Goal: Task Accomplishment & Management: Complete application form

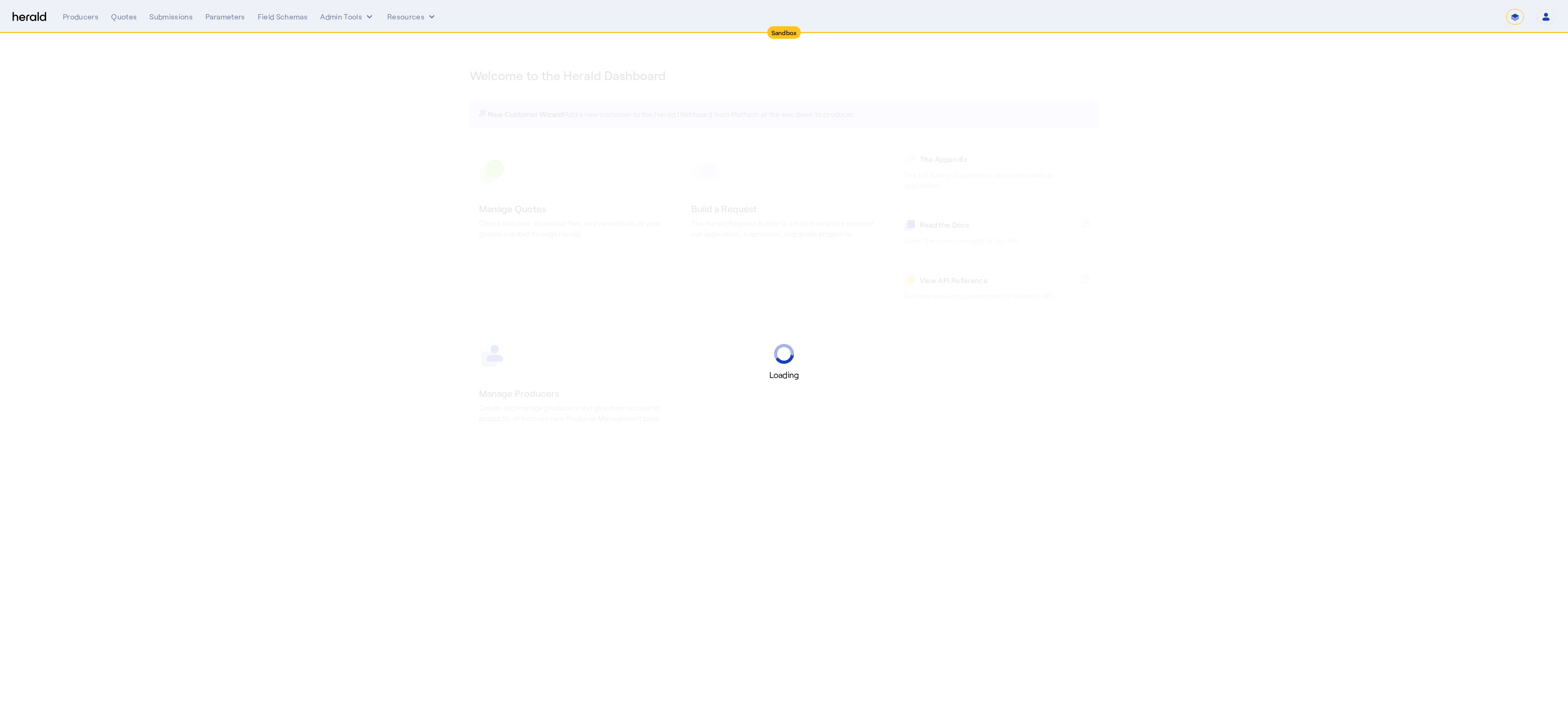
select select "*******"
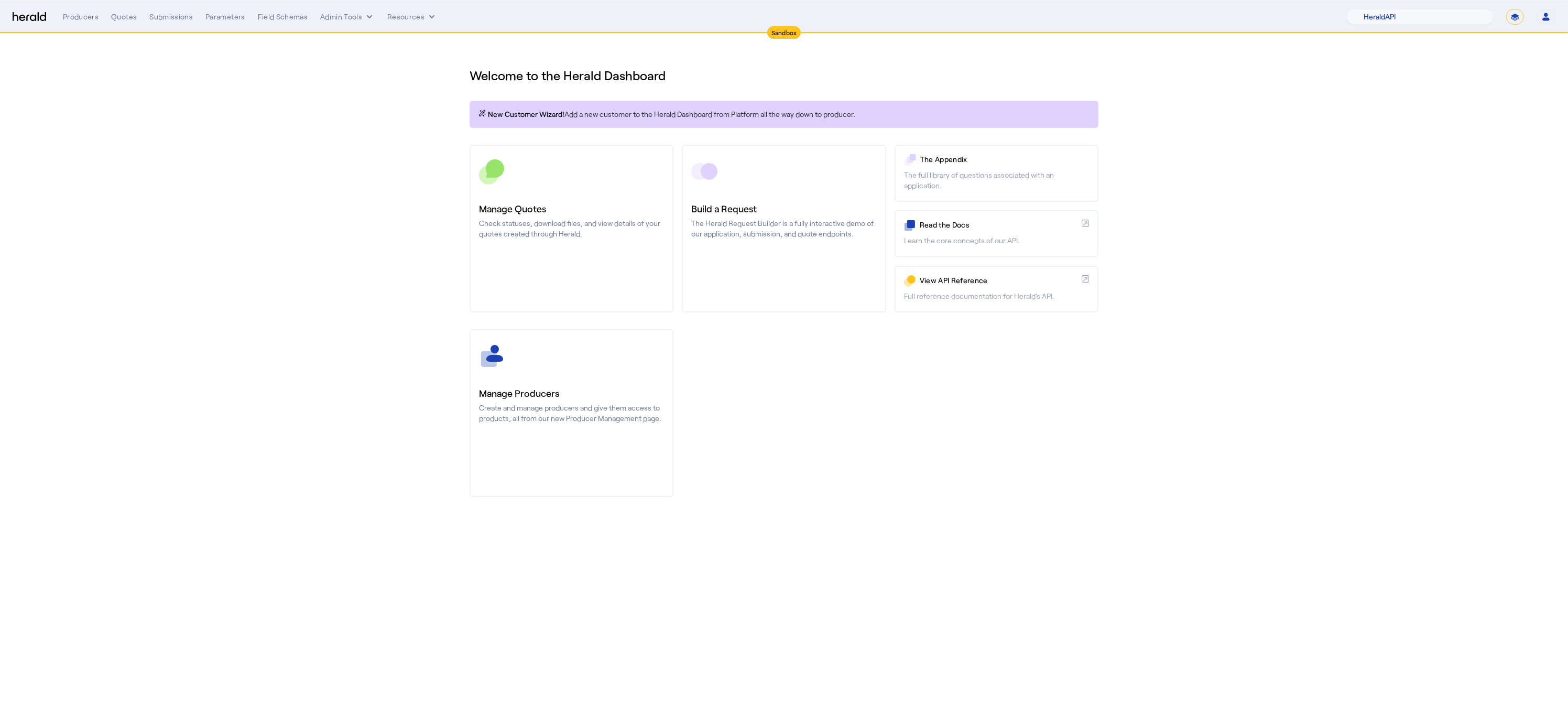
click at [1507, 16] on select "**********" at bounding box center [1516, 17] width 18 height 16
click at [1410, 23] on select "1Fort Acrisure Acturis Affinity Advisors Affinity Risk Agentero AmWins Anzen Ao…" at bounding box center [1420, 17] width 148 height 16
select select "pfm_129z_babbix"
click at [1375, 9] on select "1Fort Acrisure Acturis Affinity Advisors Affinity Risk Agentero AmWins Anzen Ao…" at bounding box center [1420, 17] width 148 height 16
click at [729, 181] on div "You are now impersonating the Babbix platform." at bounding box center [784, 362] width 1568 height 724
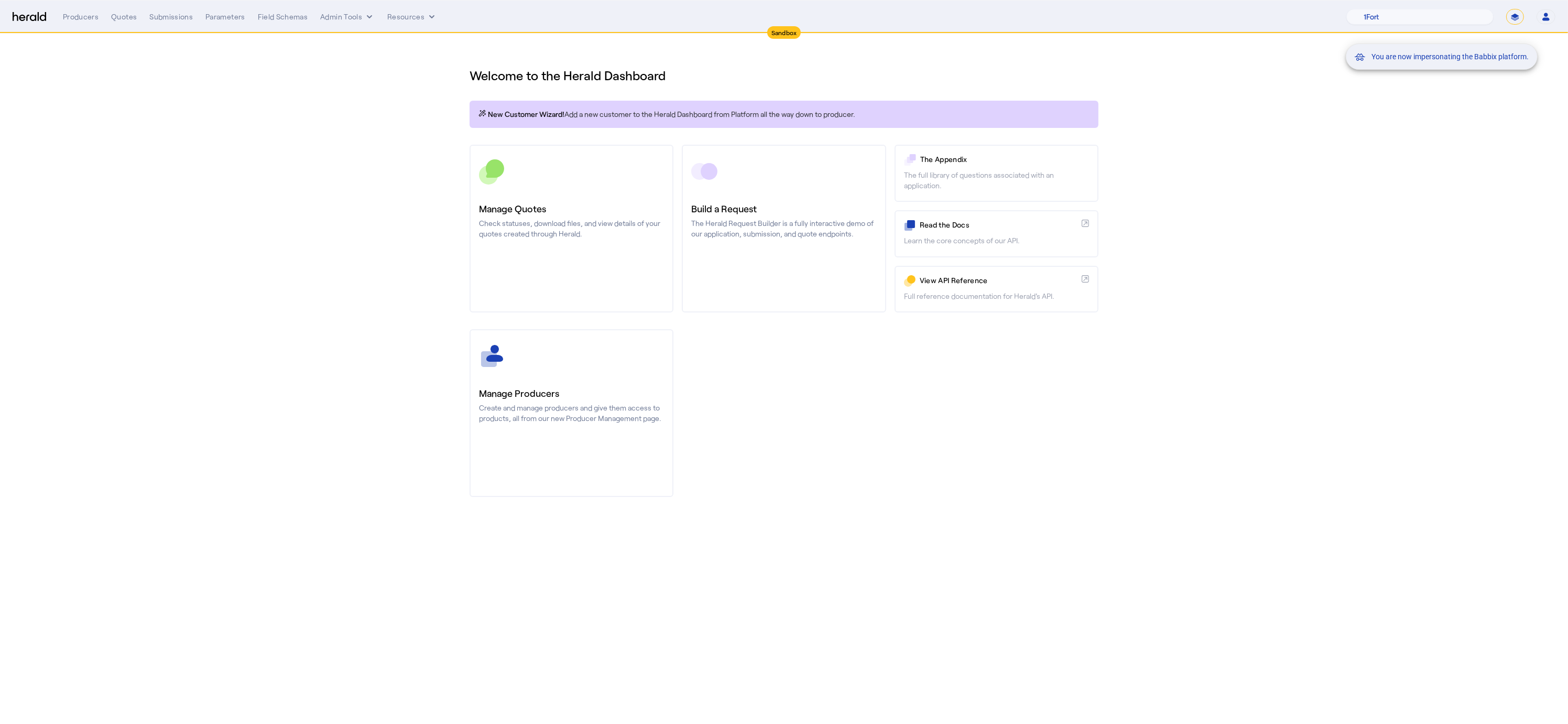
click at [723, 230] on div "You are now impersonating the Babbix platform." at bounding box center [784, 362] width 1568 height 724
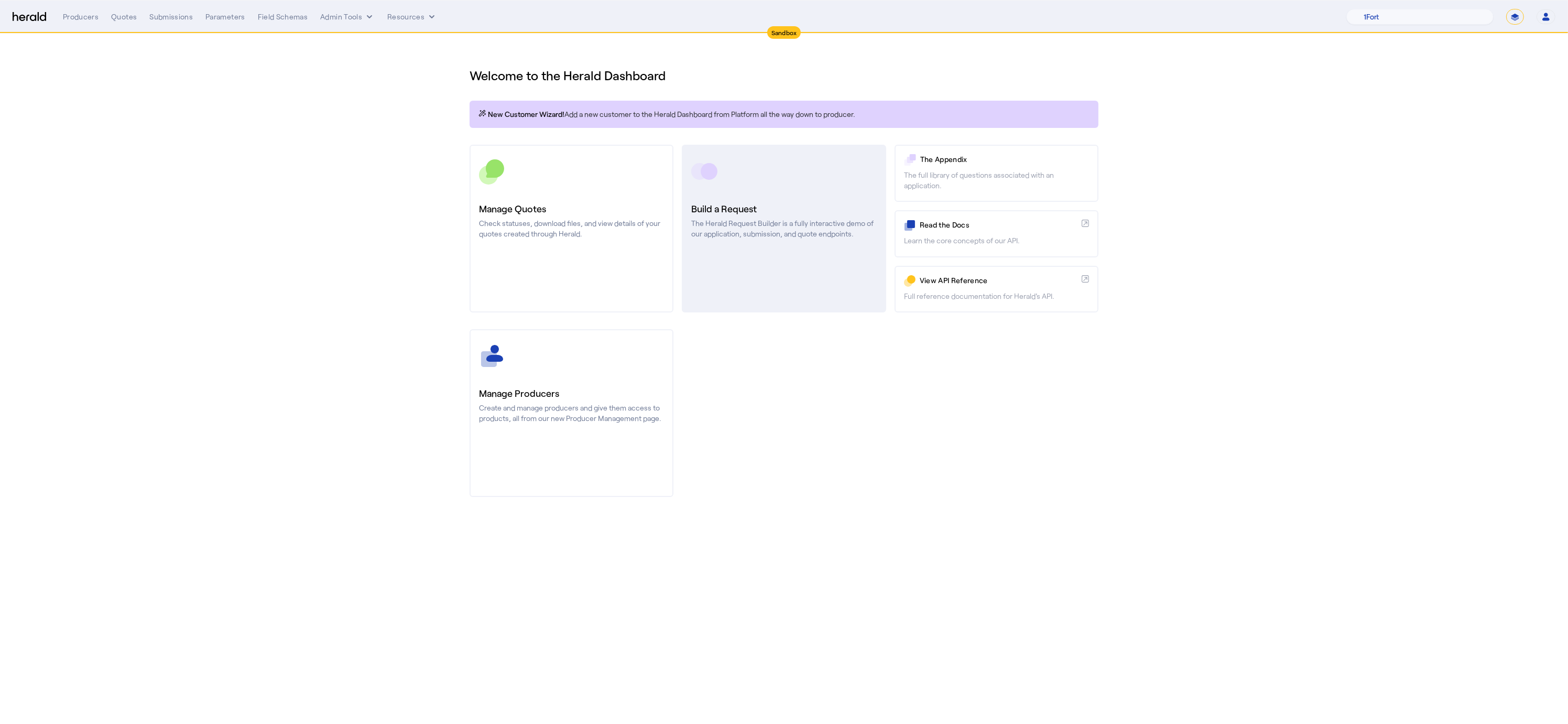
click at [767, 252] on link "Build a Request The Herald Request Builder is a fully interactive demo of our a…" at bounding box center [784, 229] width 204 height 168
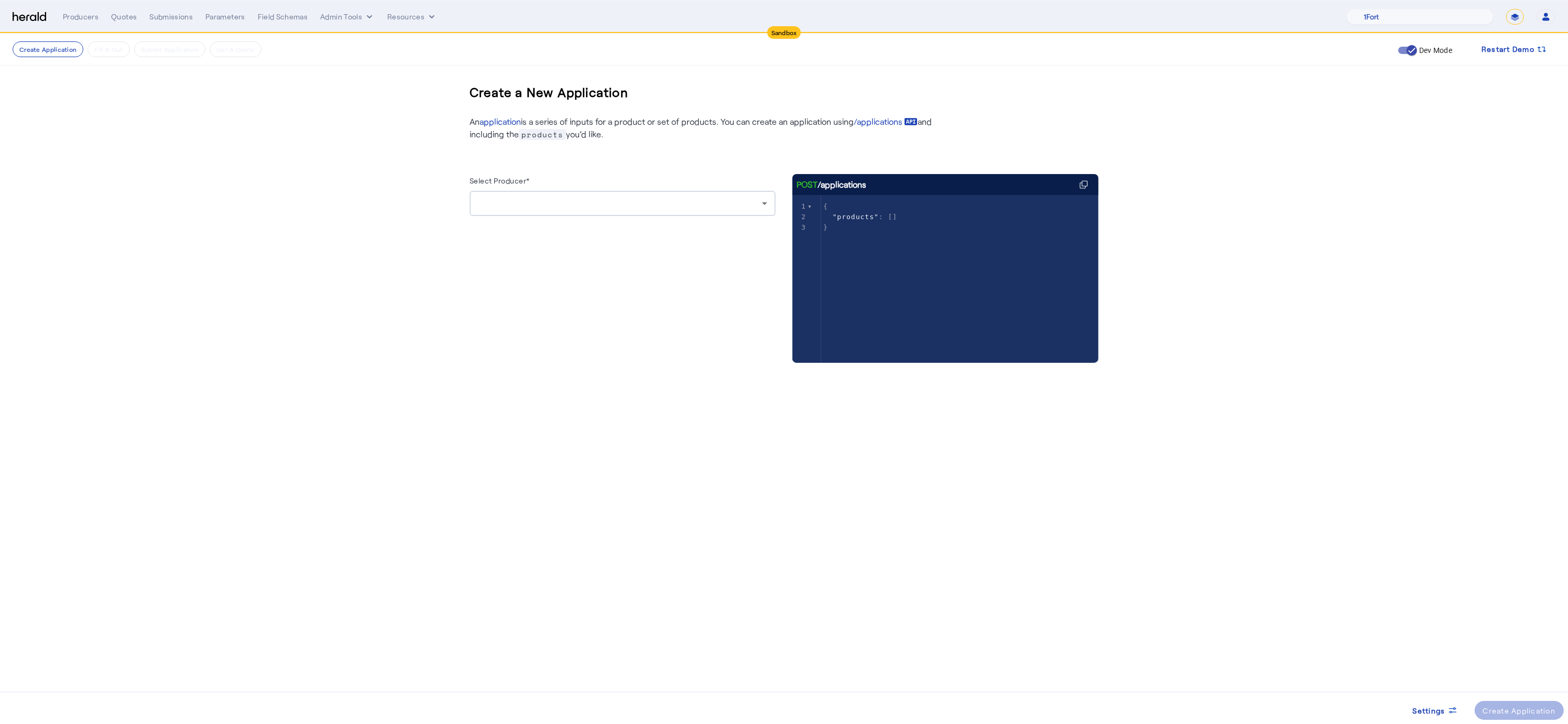
click at [616, 205] on div at bounding box center [619, 204] width 284 height 12
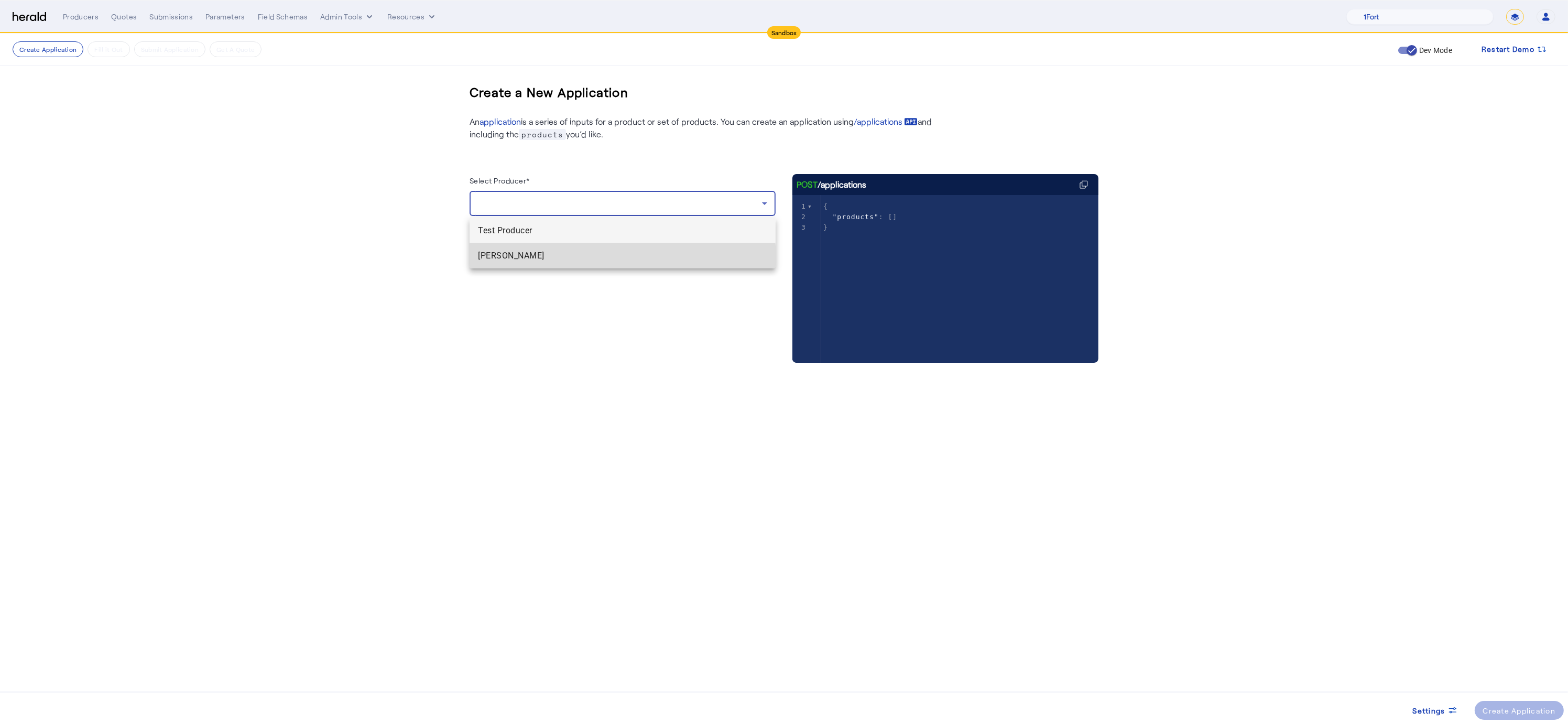
click at [523, 261] on span "[PERSON_NAME]" at bounding box center [622, 256] width 289 height 12
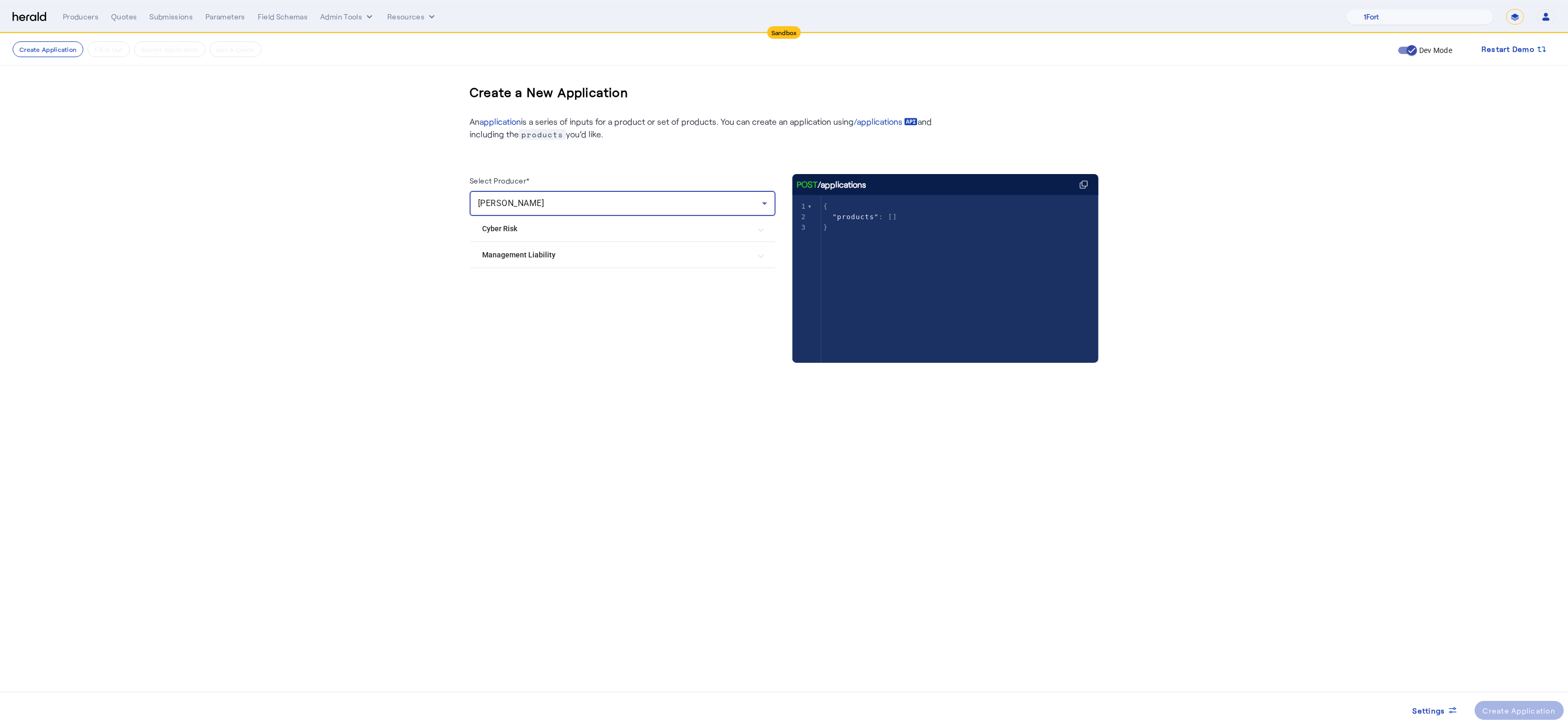
click at [519, 254] on Liability "Management Liability" at bounding box center [616, 255] width 269 height 11
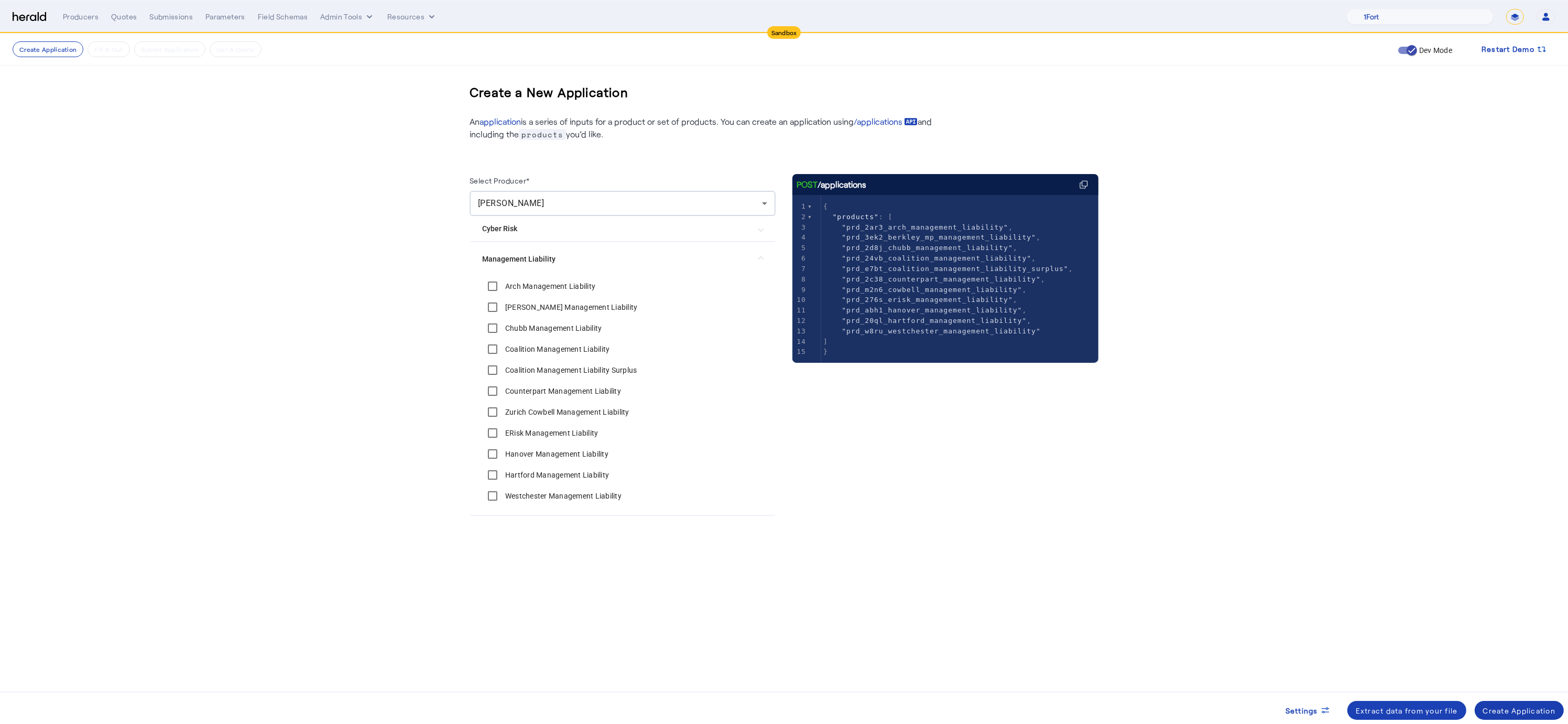
click at [1512, 712] on div "Create Application" at bounding box center [1520, 711] width 73 height 11
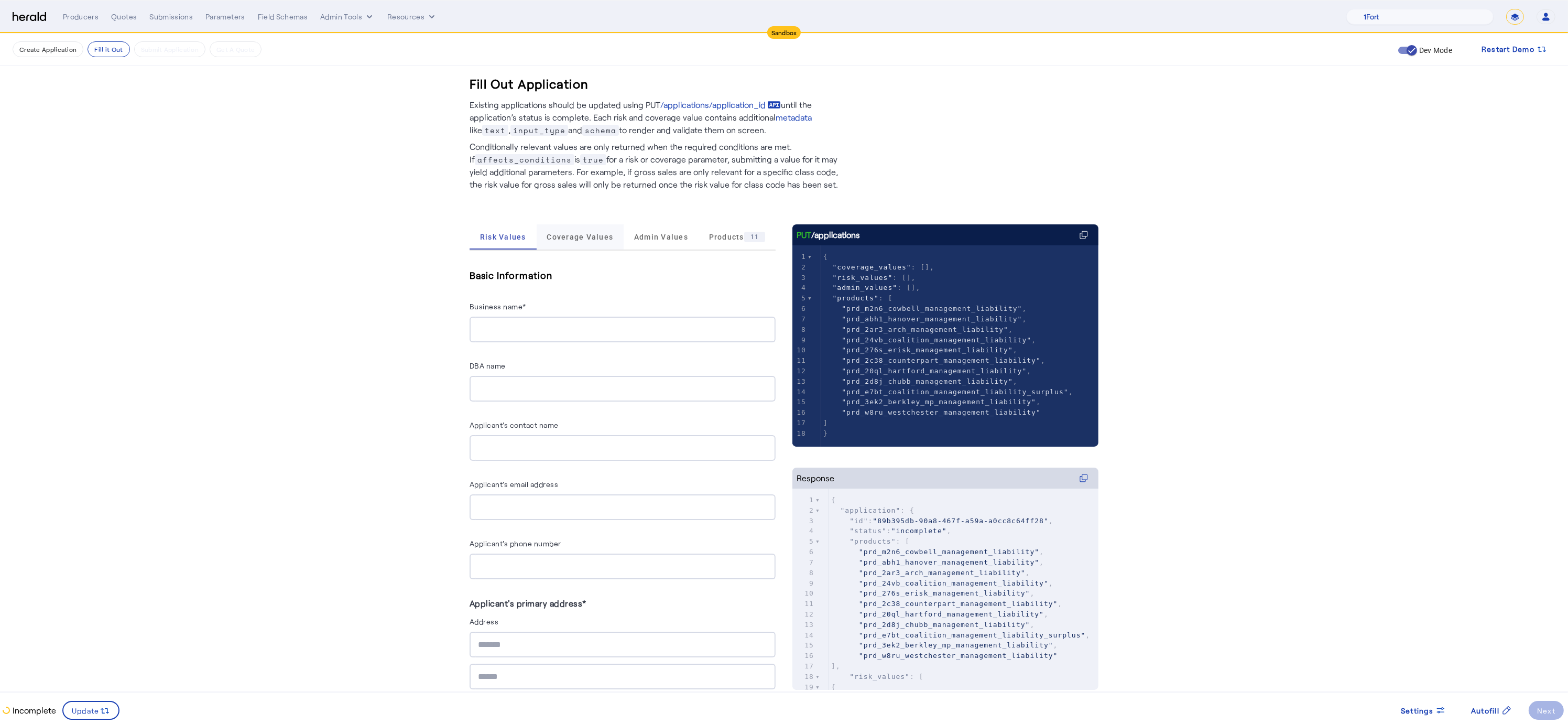
click at [589, 237] on span "Coverage Values" at bounding box center [580, 237] width 67 height 7
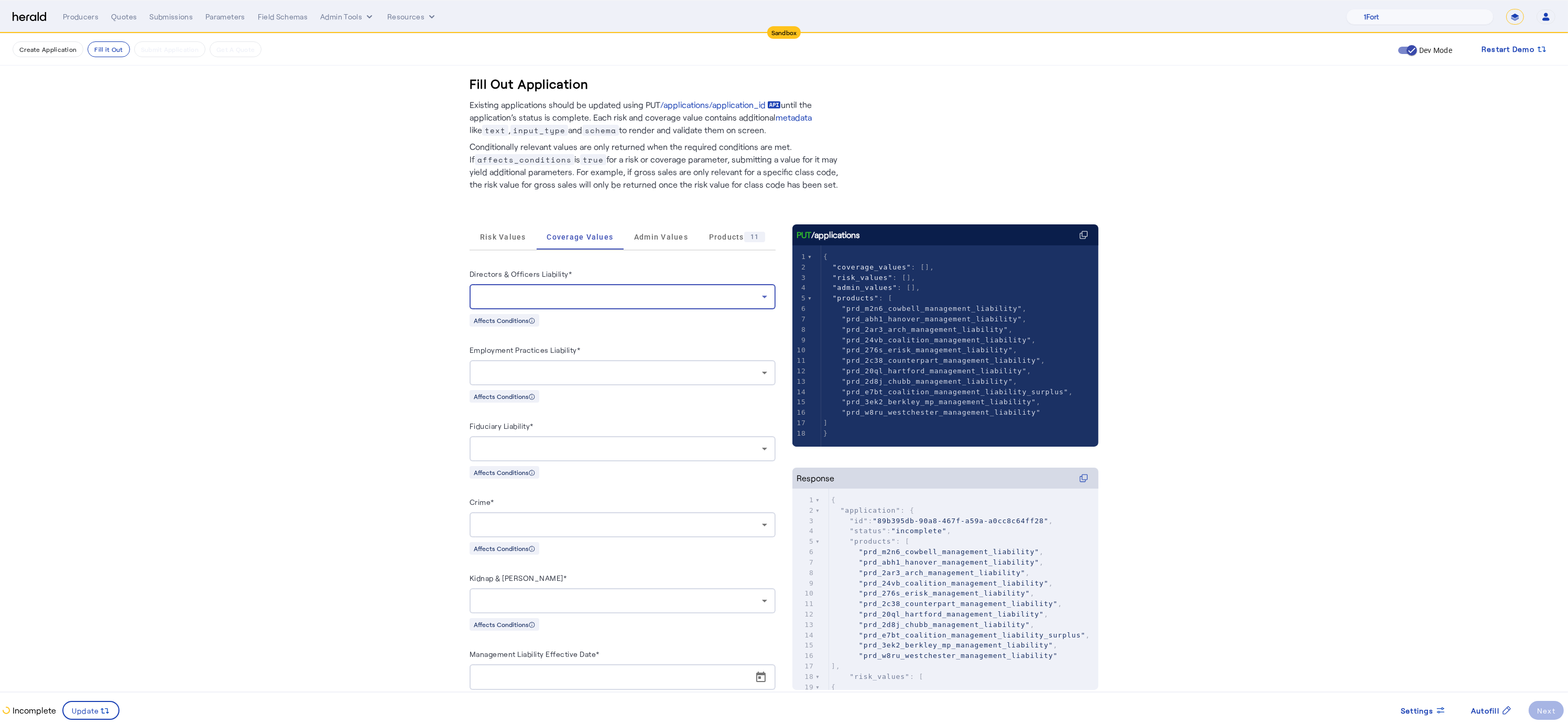
click at [572, 292] on div at bounding box center [619, 297] width 284 height 12
click at [441, 286] on div at bounding box center [784, 362] width 1568 height 724
click at [505, 243] on span "Risk Values" at bounding box center [503, 237] width 46 height 25
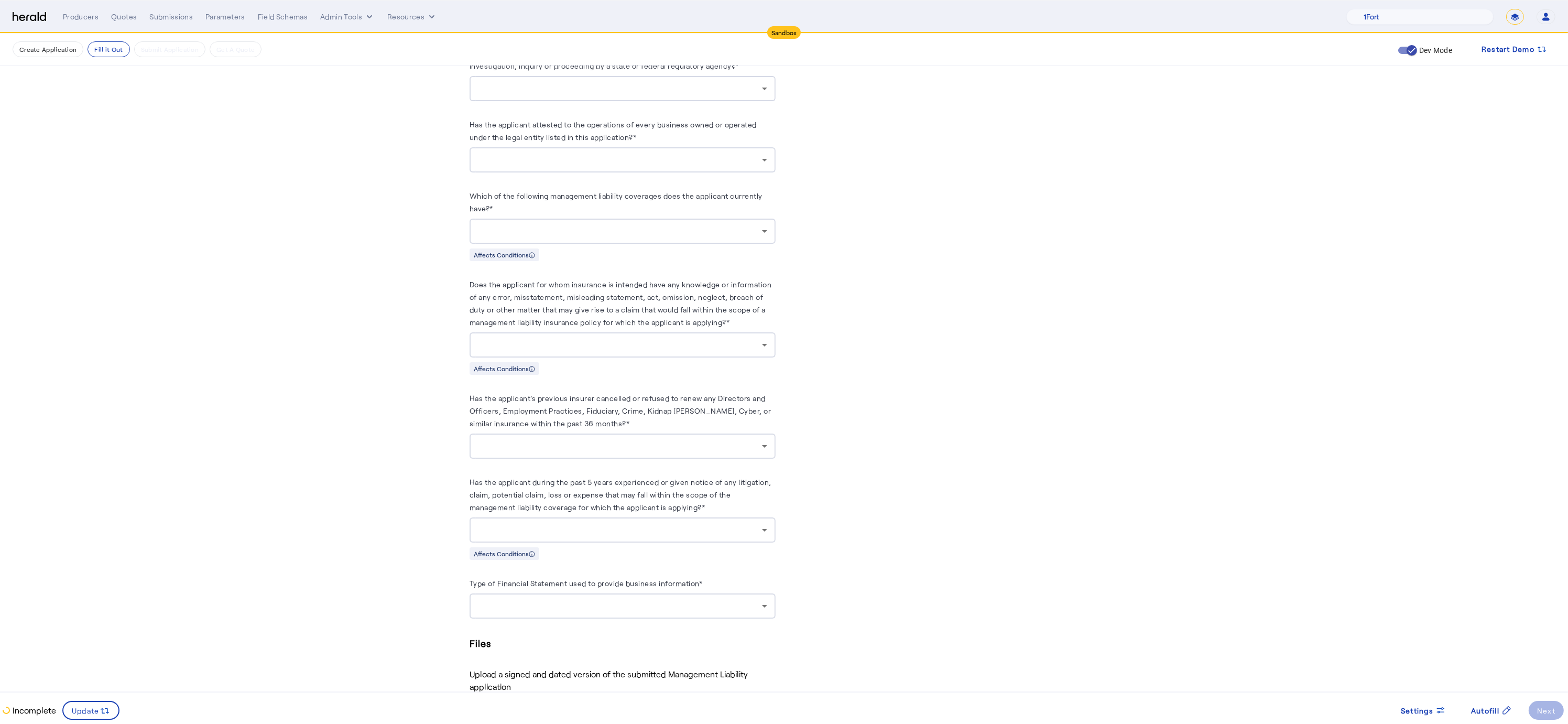
scroll to position [3188, 0]
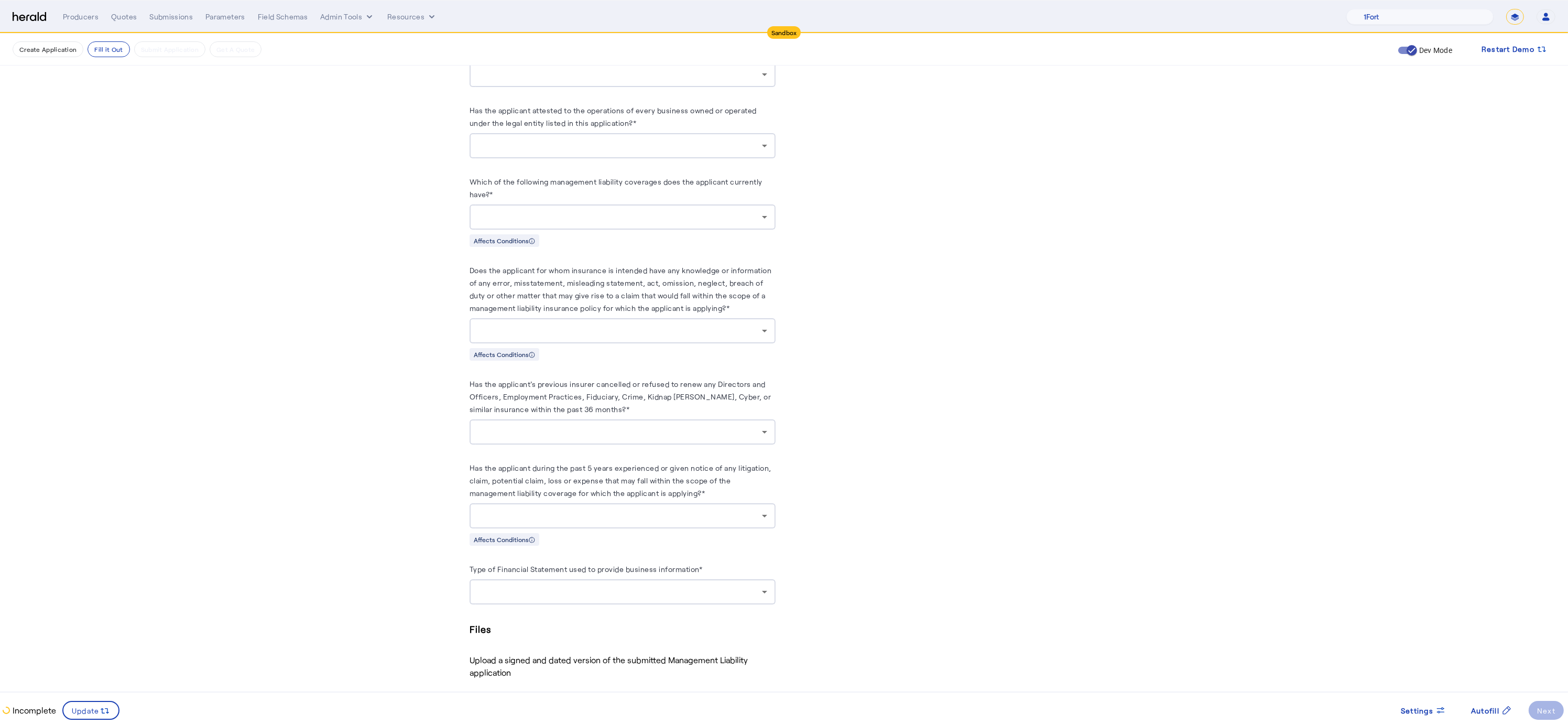
click at [582, 517] on div at bounding box center [619, 516] width 284 height 12
drag, startPoint x: 492, startPoint y: 538, endPoint x: 535, endPoint y: 531, distance: 43.6
click at [491, 537] on span "yes" at bounding box center [622, 538] width 289 height 12
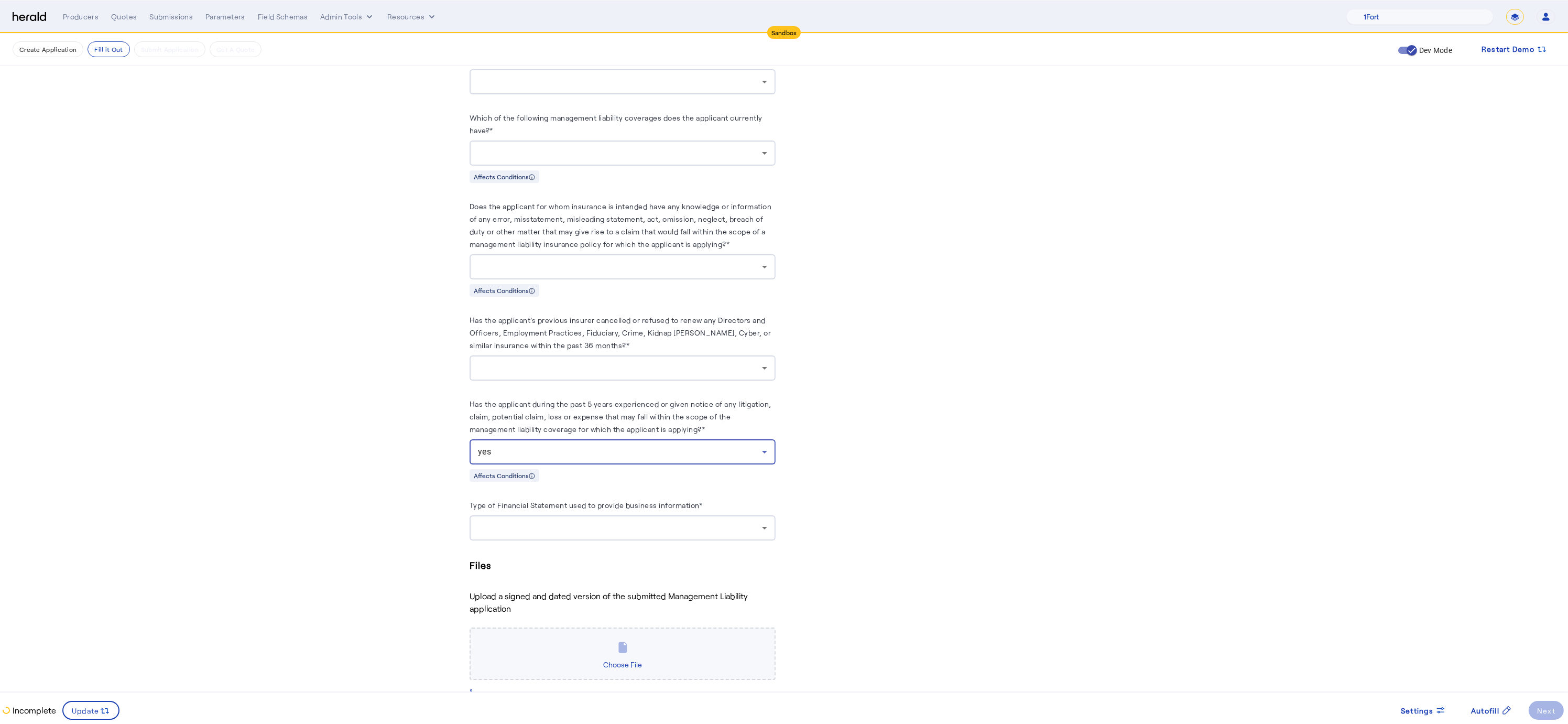
scroll to position [3280, 0]
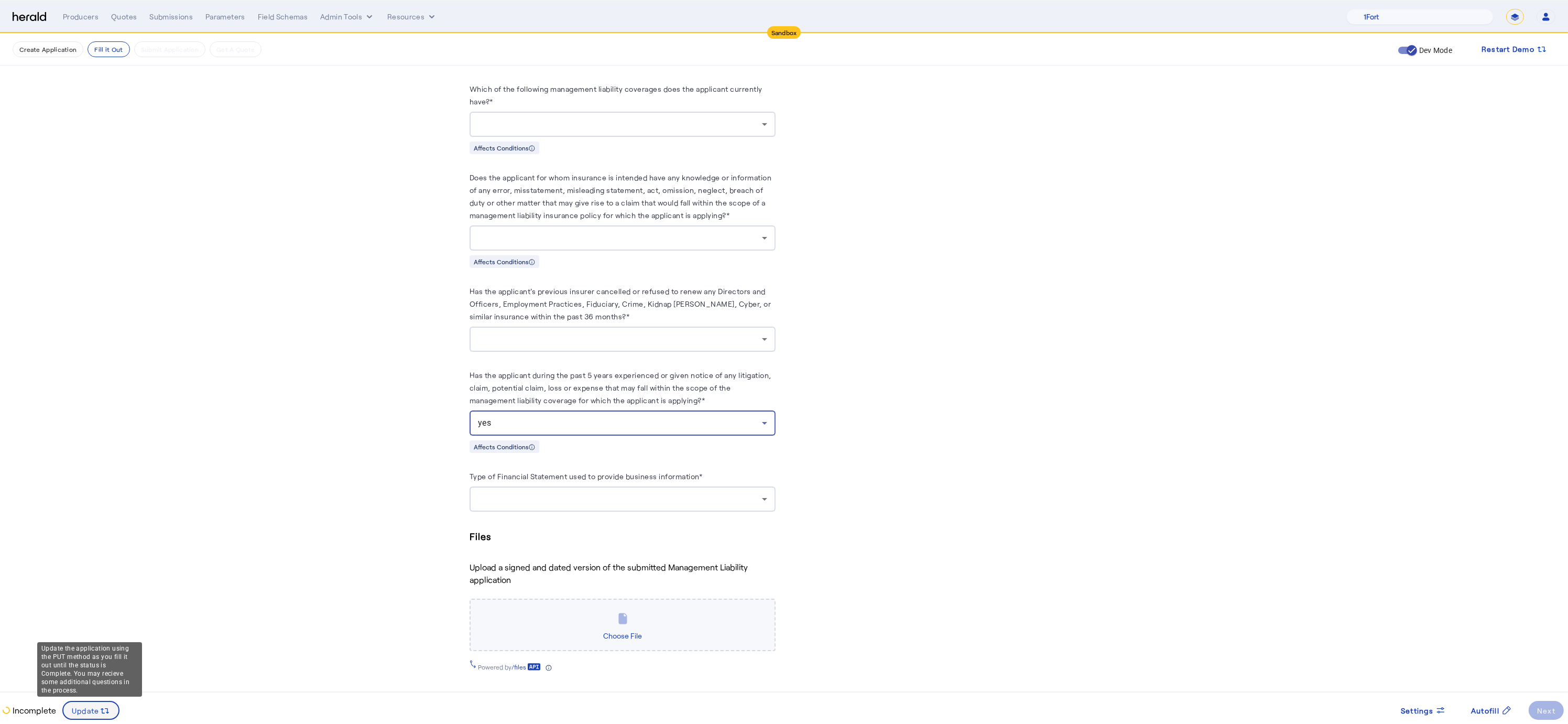
click at [75, 707] on span "Update" at bounding box center [85, 711] width 28 height 11
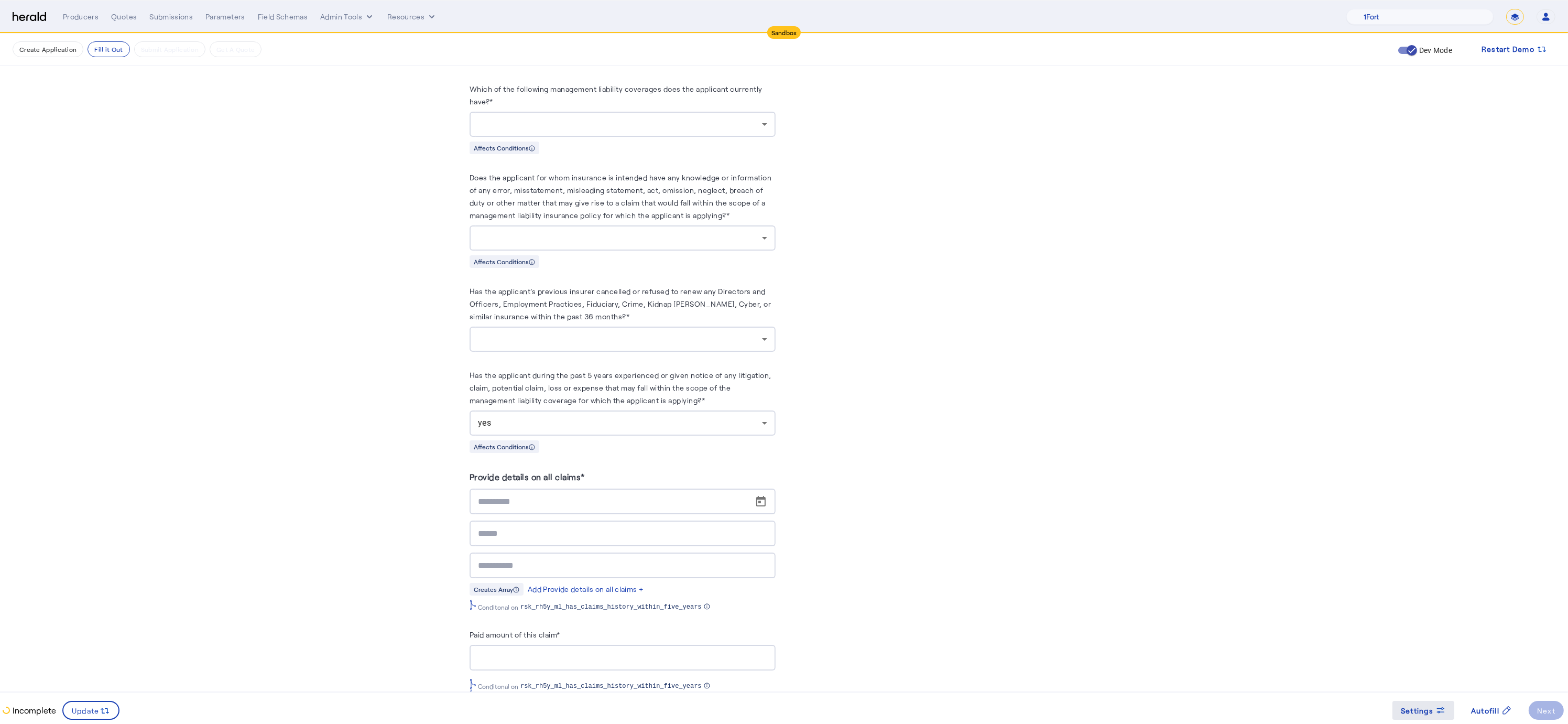
click at [1429, 712] on span "Settings" at bounding box center [1417, 711] width 33 height 11
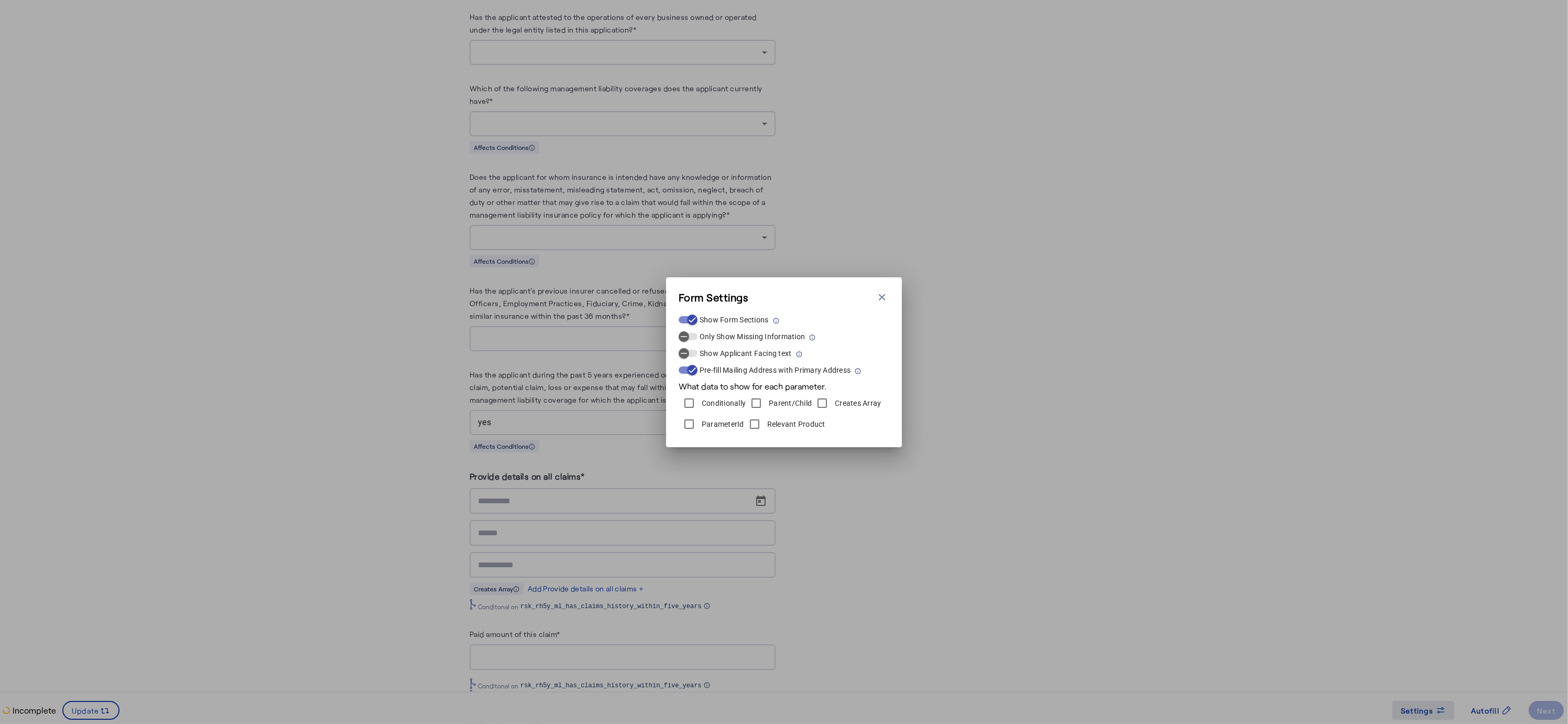
scroll to position [0, 0]
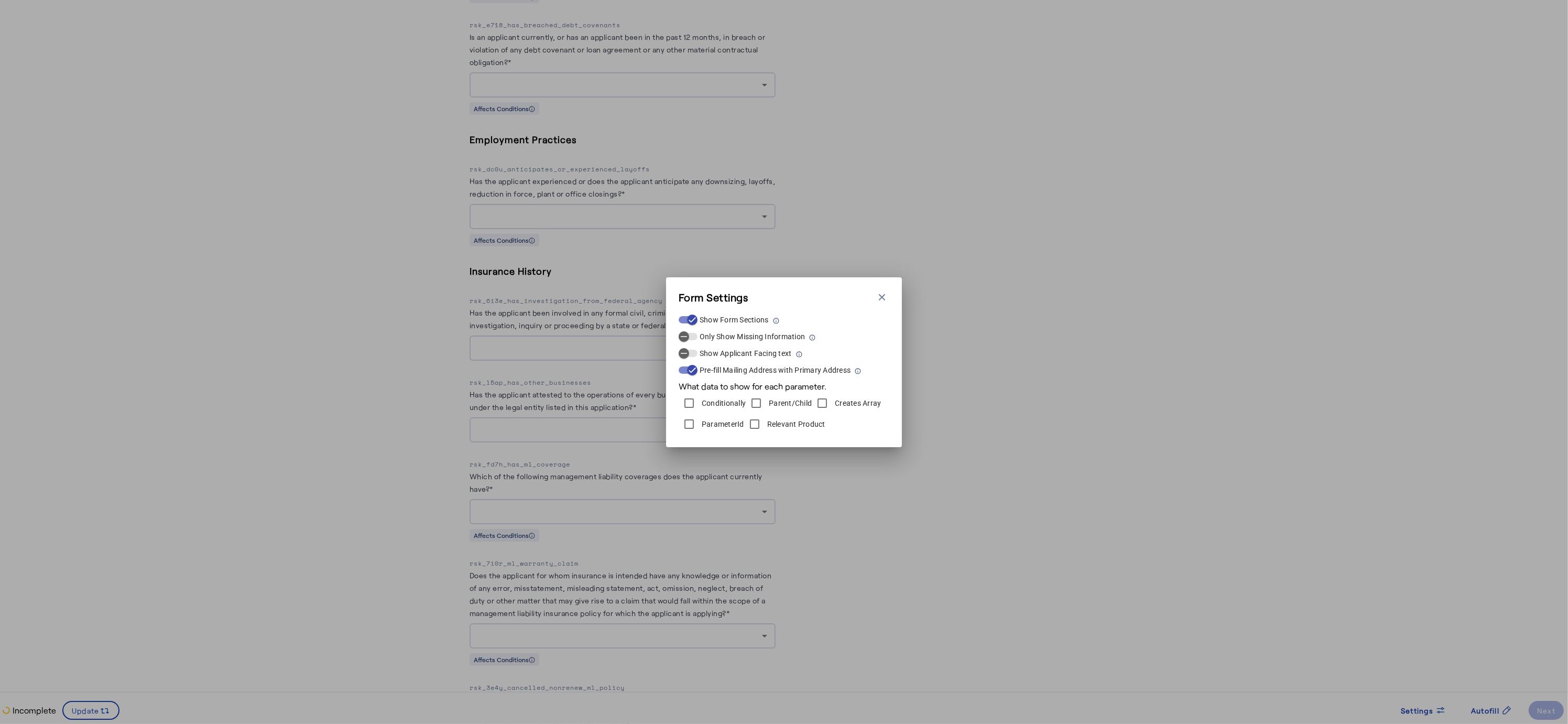
click at [911, 571] on div "Form Settings Close modal Show Form Sections Only Show Missing Information Show…" at bounding box center [784, 362] width 1568 height 724
click at [882, 297] on icon "button" at bounding box center [881, 296] width 6 height 6
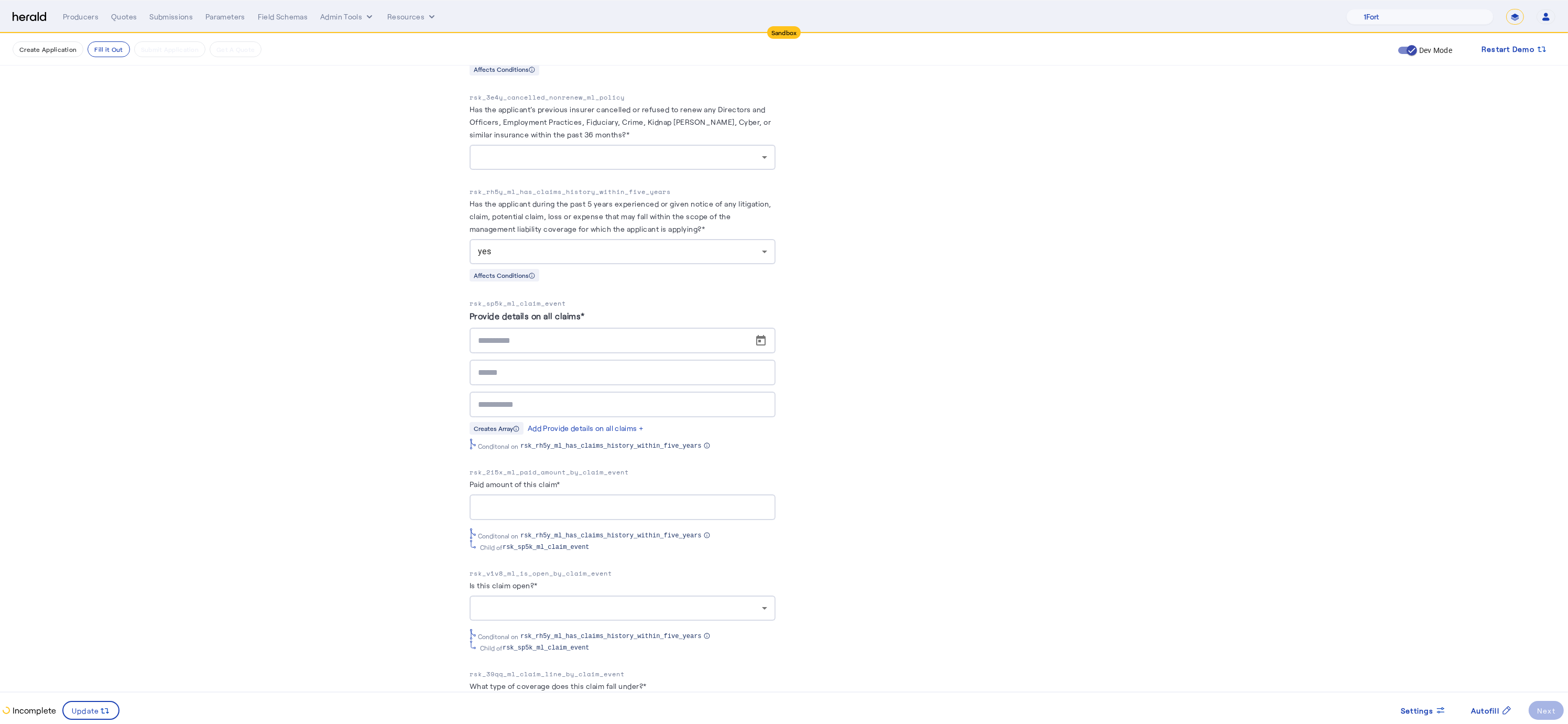
scroll to position [3867, 0]
